Goal: Find specific page/section: Find specific page/section

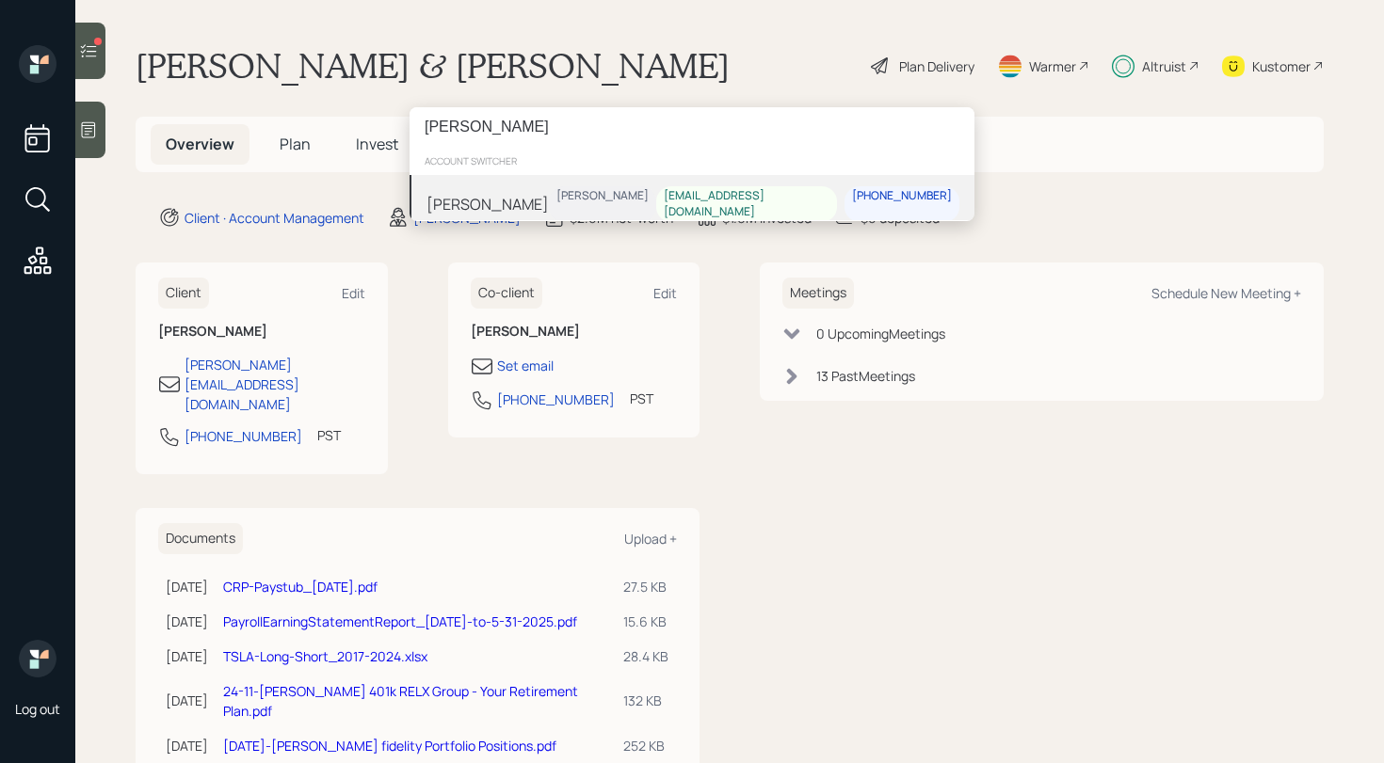
type input "[PERSON_NAME]"
click at [568, 205] on div "[PERSON_NAME] [PERSON_NAME] [EMAIL_ADDRESS][DOMAIN_NAME] [PHONE_NUMBER]" at bounding box center [691, 204] width 565 height 58
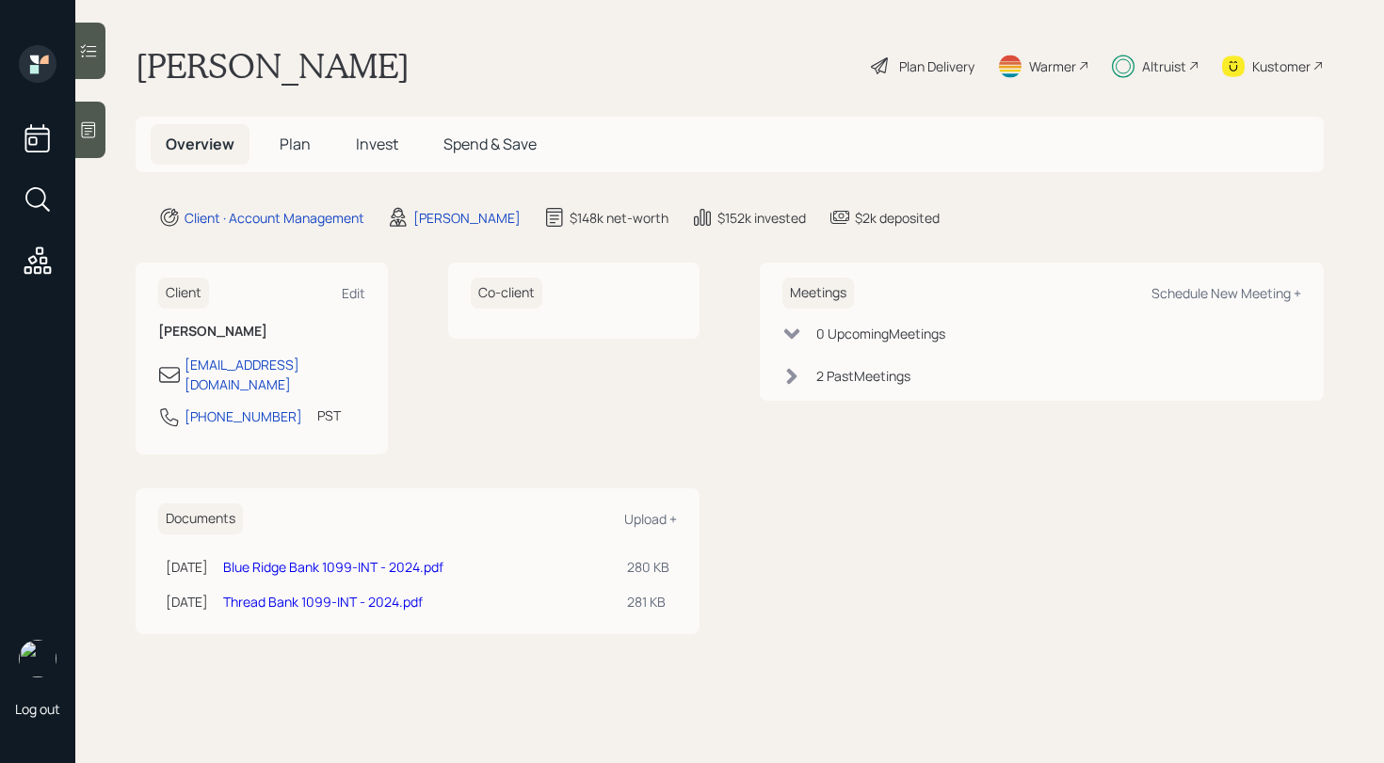
click at [89, 48] on icon at bounding box center [88, 50] width 19 height 19
